Goal: Book appointment/travel/reservation

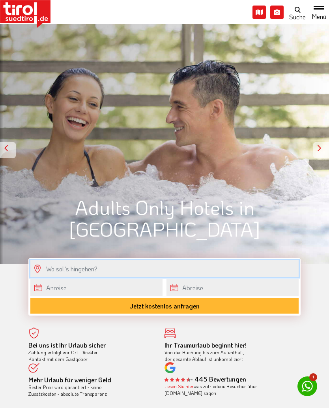
click at [98, 268] on input "text" at bounding box center [164, 268] width 268 height 17
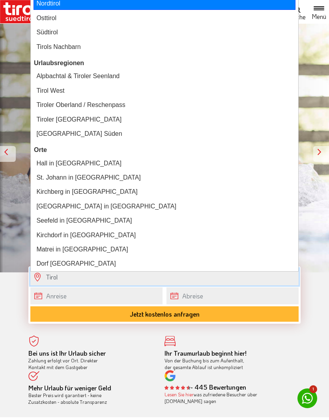
click at [59, 3] on div "Nordtirol" at bounding box center [165, 4] width 262 height 12
type input "Nordtirol"
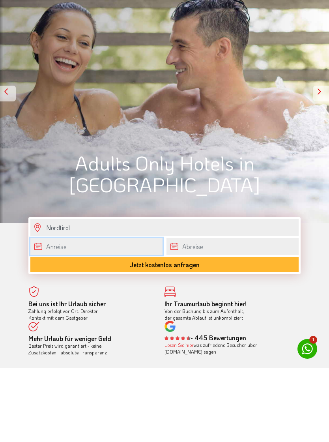
click at [98, 250] on body "Die Region [GEOGRAPHIC_DATA] [GEOGRAPHIC_DATA] - [GEOGRAPHIC_DATA] - [GEOGRAPHI…" at bounding box center [164, 221] width 329 height 442
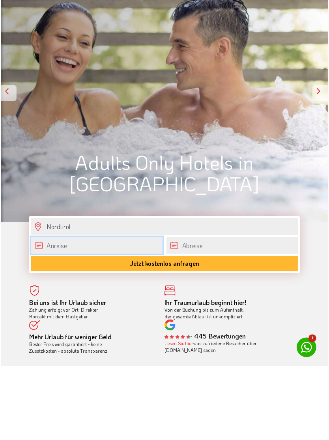
scroll to position [71, 0]
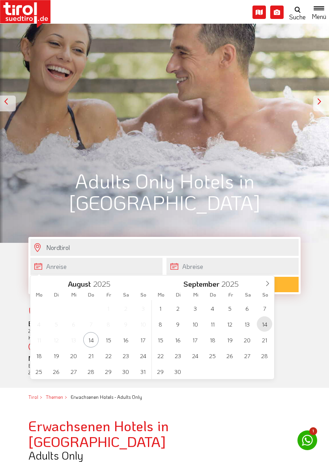
click at [269, 323] on span "14" at bounding box center [264, 323] width 15 height 15
click at [269, 337] on span "19" at bounding box center [264, 339] width 15 height 15
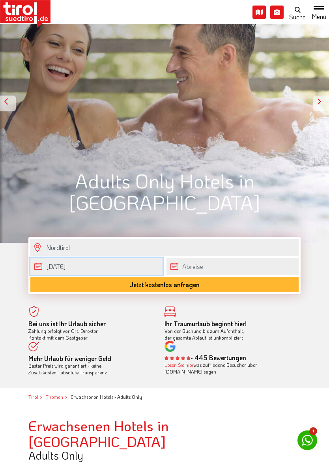
type input "[DATE]"
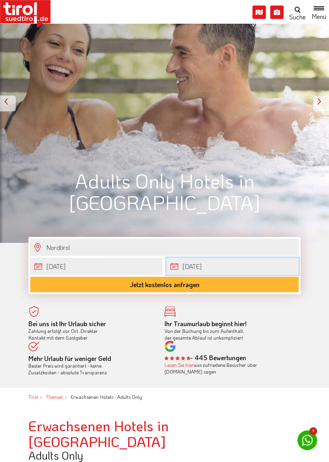
click at [216, 264] on input "[DATE]" at bounding box center [232, 266] width 132 height 17
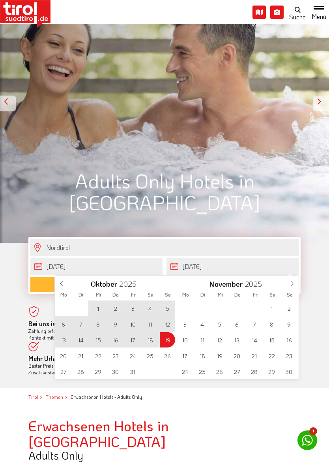
click at [60, 281] on icon at bounding box center [62, 284] width 6 height 6
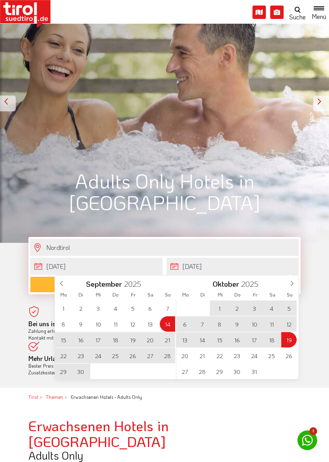
click at [171, 339] on span "21" at bounding box center [167, 339] width 15 height 15
type input "[DATE]"
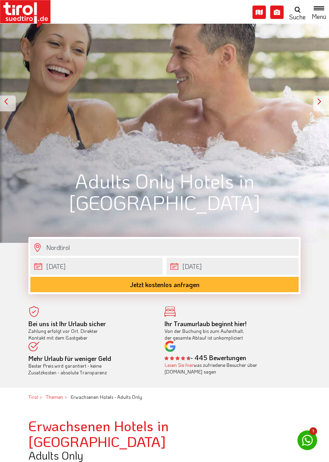
click at [186, 285] on button "Jetzt kostenlos anfragen" at bounding box center [164, 284] width 268 height 15
